Goal: Navigation & Orientation: Find specific page/section

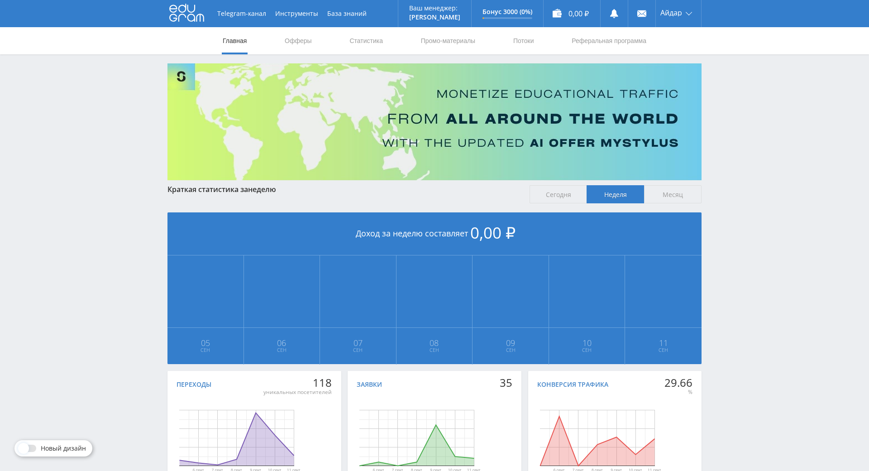
scroll to position [101, 0]
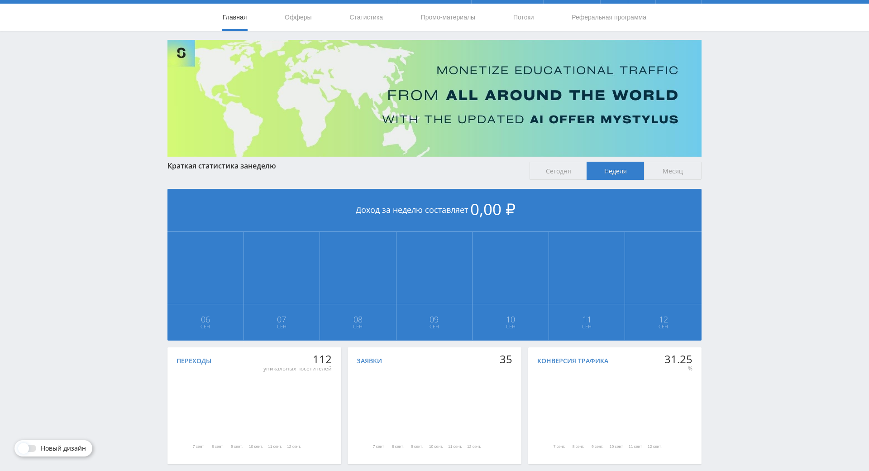
scroll to position [101, 0]
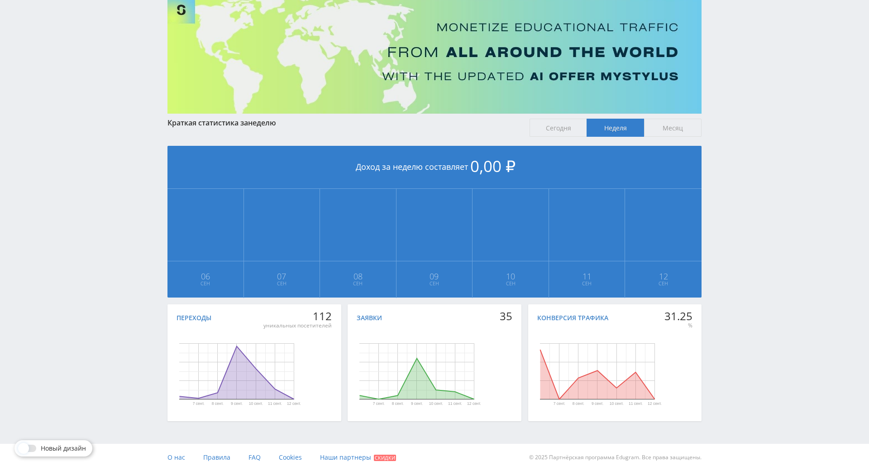
drag, startPoint x: 783, startPoint y: 289, endPoint x: 780, endPoint y: 310, distance: 21.5
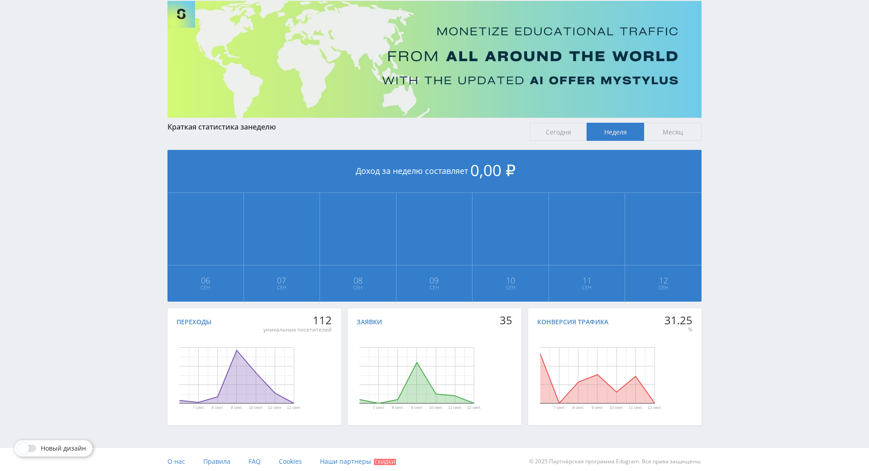
scroll to position [0, 0]
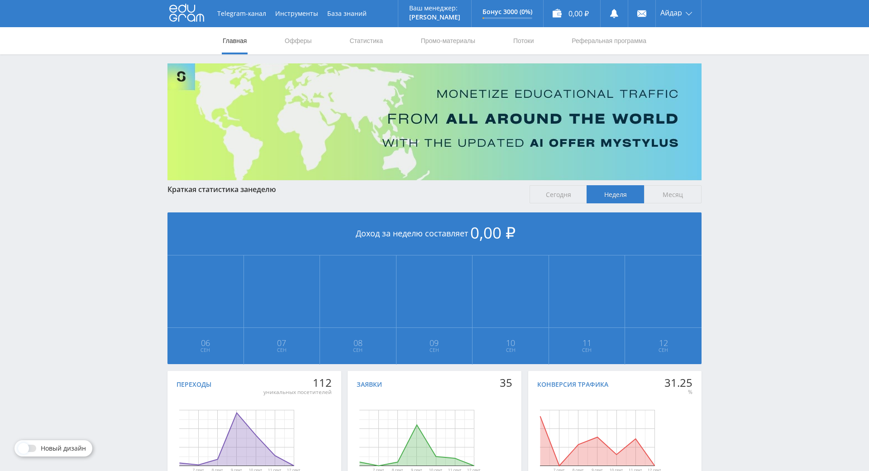
drag, startPoint x: 742, startPoint y: 307, endPoint x: 480, endPoint y: 114, distance: 325.9
click at [365, 42] on link "Статистика" at bounding box center [366, 40] width 35 height 27
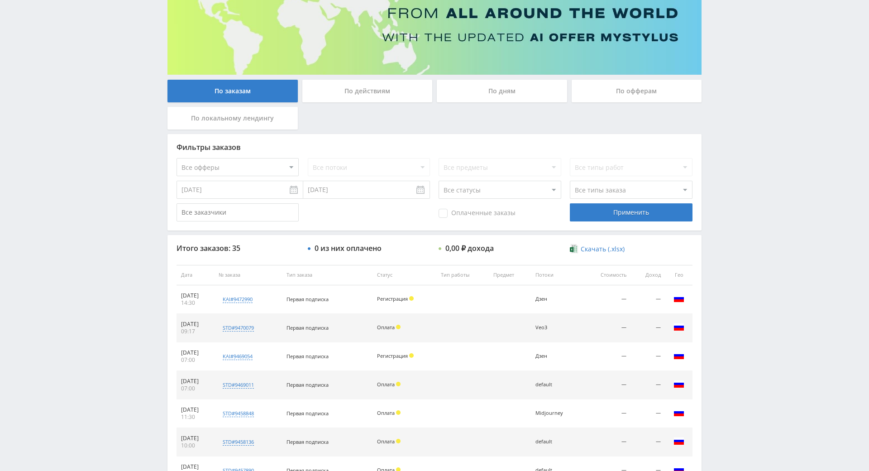
drag, startPoint x: 772, startPoint y: 208, endPoint x: 767, endPoint y: 267, distance: 59.1
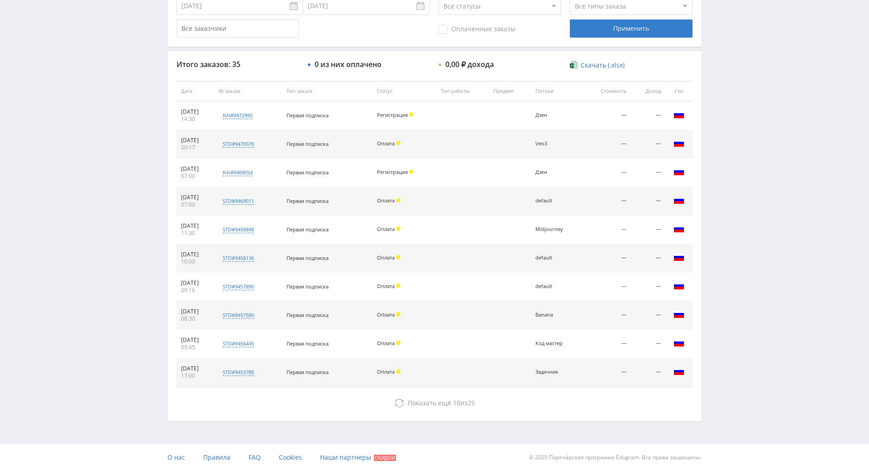
drag, startPoint x: 744, startPoint y: 265, endPoint x: 745, endPoint y: 369, distance: 103.2
drag, startPoint x: 739, startPoint y: 363, endPoint x: 734, endPoint y: 355, distance: 9.8
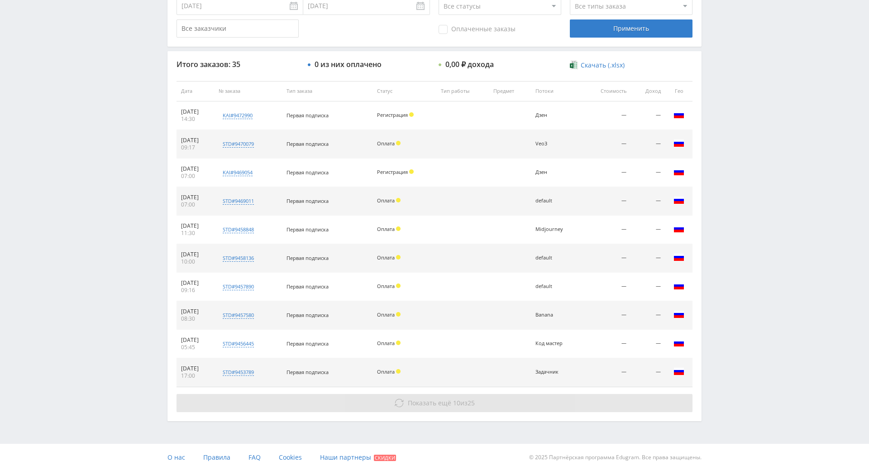
click at [506, 394] on button "Показать ещё 10 из 25" at bounding box center [435, 403] width 516 height 18
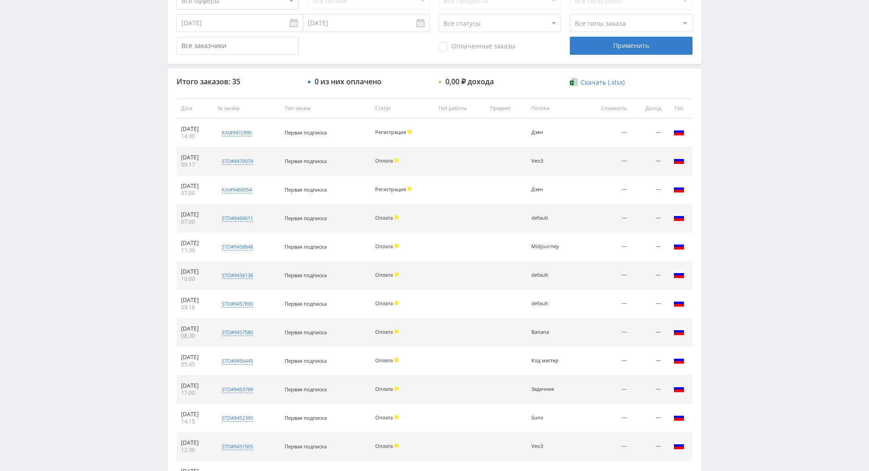
scroll to position [0, 0]
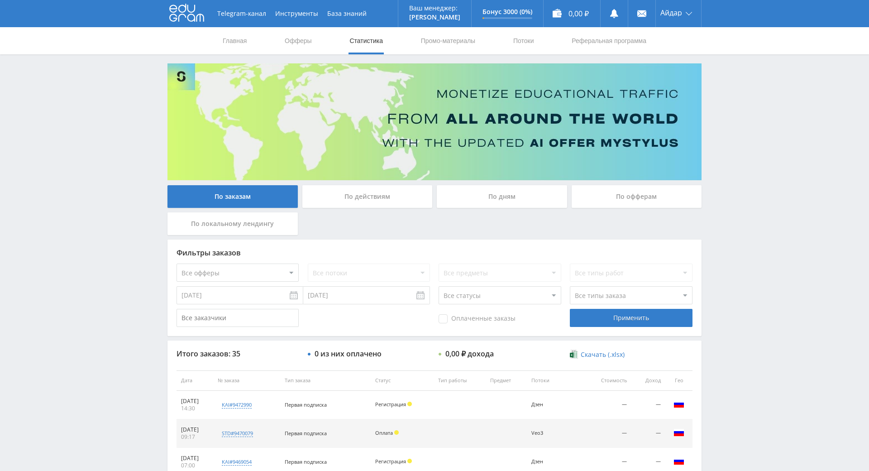
drag, startPoint x: 825, startPoint y: 272, endPoint x: 676, endPoint y: 154, distance: 189.2
click at [228, 43] on link "Главная" at bounding box center [235, 40] width 26 height 27
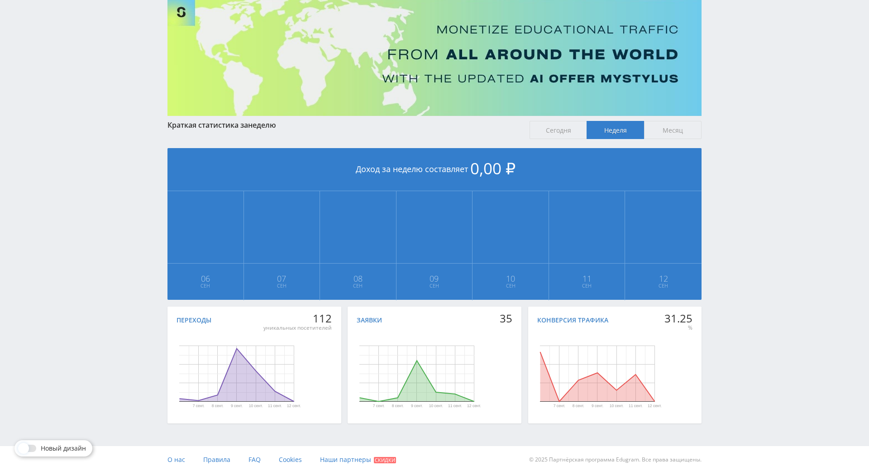
scroll to position [101, 0]
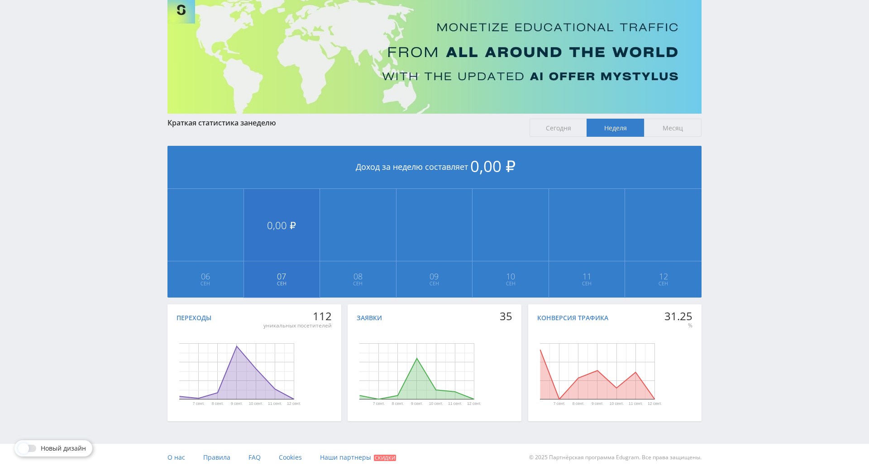
drag, startPoint x: 241, startPoint y: 219, endPoint x: 243, endPoint y: 230, distance: 11.5
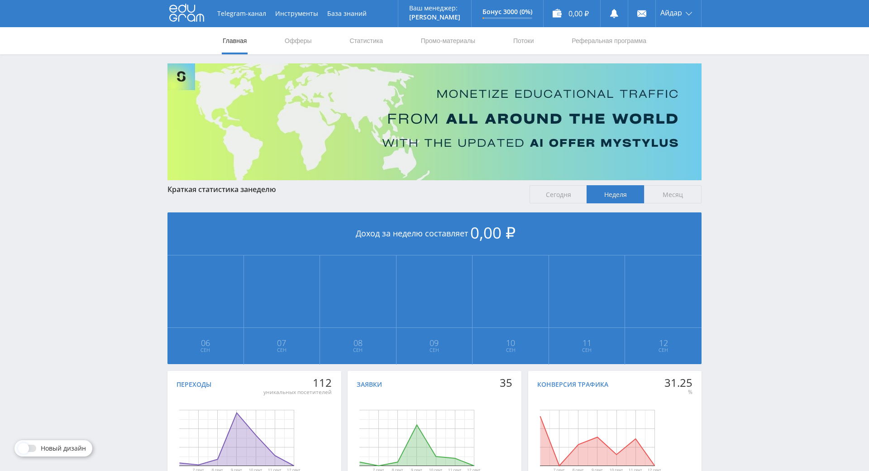
drag, startPoint x: 724, startPoint y: 331, endPoint x: 496, endPoint y: 385, distance: 234.5
click at [286, 18] on button "Инструменты" at bounding box center [297, 13] width 52 height 27
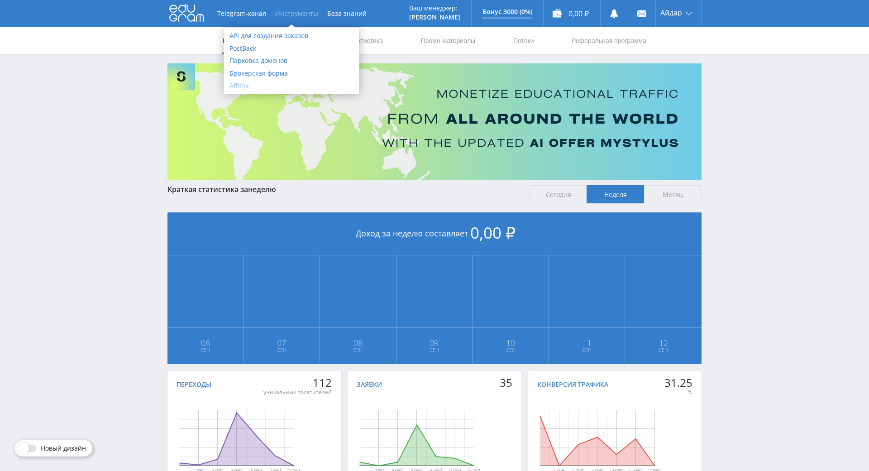
click at [251, 87] on link "Afflink" at bounding box center [291, 85] width 135 height 13
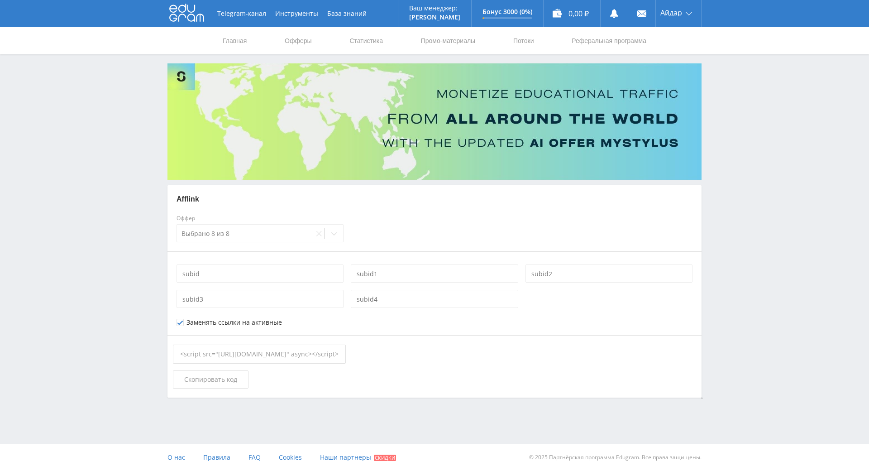
drag, startPoint x: 731, startPoint y: 173, endPoint x: 739, endPoint y: 218, distance: 46.5
drag, startPoint x: 739, startPoint y: 219, endPoint x: 734, endPoint y: 184, distance: 35.4
